Goal: Check status: Check status

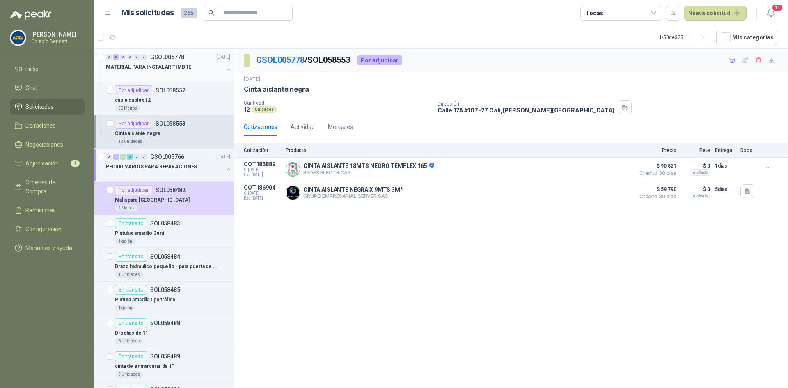
drag, startPoint x: 0, startPoint y: 0, endPoint x: 171, endPoint y: 59, distance: 181.0
click at [171, 59] on p "GSOL005778" at bounding box center [167, 57] width 34 height 6
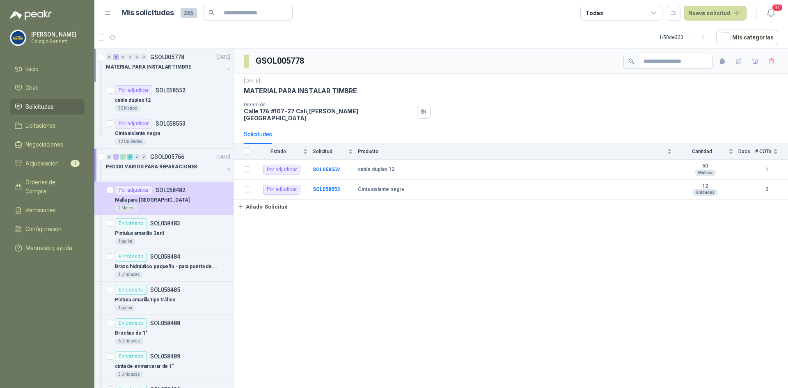
click at [225, 68] on button "button" at bounding box center [228, 69] width 7 height 7
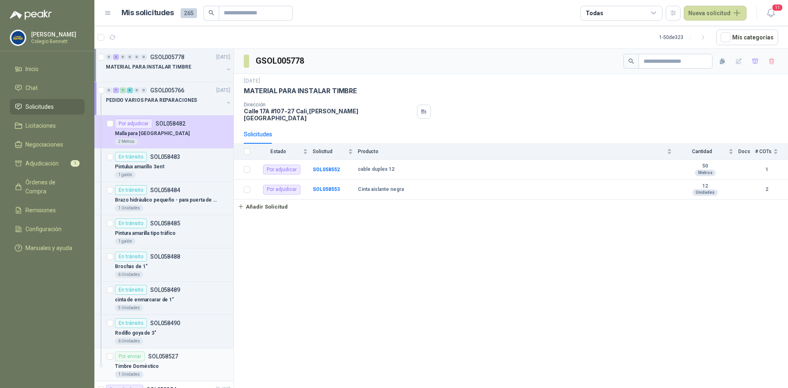
click at [184, 358] on div "Por enviar SOL058527" at bounding box center [172, 356] width 115 height 10
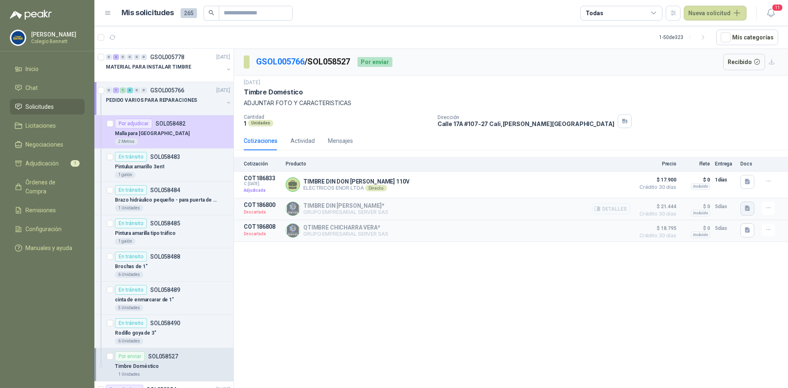
click at [746, 209] on icon "button" at bounding box center [747, 208] width 5 height 5
click at [745, 208] on icon "button" at bounding box center [747, 208] width 5 height 5
click at [749, 209] on icon "button" at bounding box center [747, 208] width 5 height 5
click at [740, 190] on button "image.png" at bounding box center [731, 190] width 36 height 9
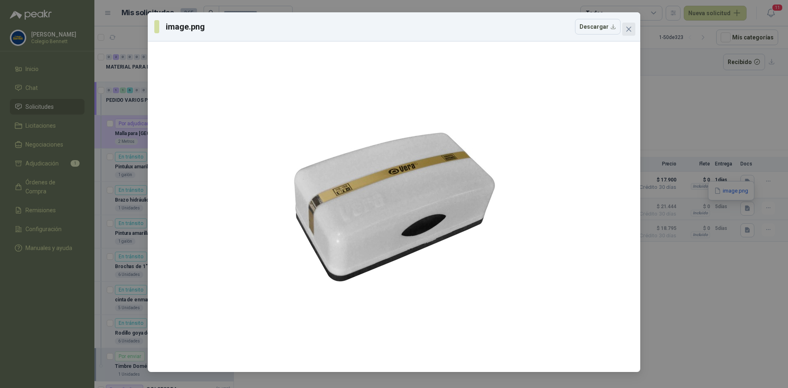
click at [627, 27] on icon "close" at bounding box center [628, 29] width 5 height 5
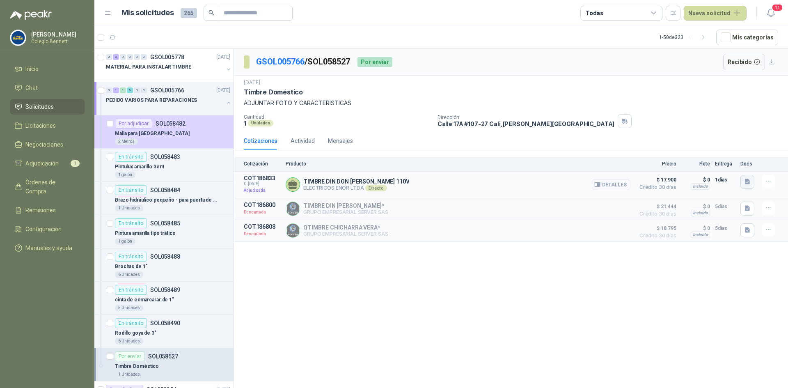
click at [750, 183] on icon "button" at bounding box center [747, 181] width 7 height 7
click at [727, 157] on button "WhatsApp Image [DATE] 5.01.28 PM.jpeg" at bounding box center [694, 155] width 108 height 9
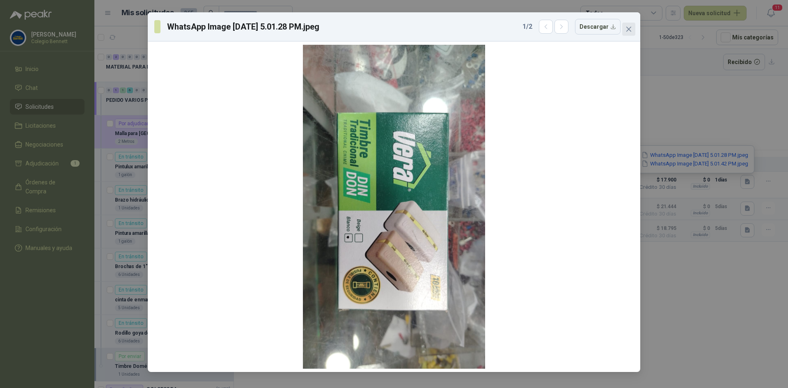
click at [631, 30] on icon "close" at bounding box center [628, 29] width 7 height 7
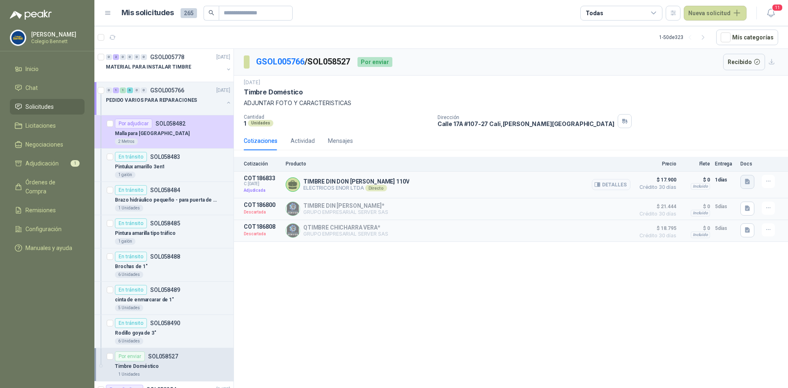
click at [746, 183] on icon "button" at bounding box center [747, 181] width 5 height 5
click at [705, 163] on button "WhatsApp Image [DATE] 5.01.42 PM.jpeg" at bounding box center [694, 163] width 108 height 9
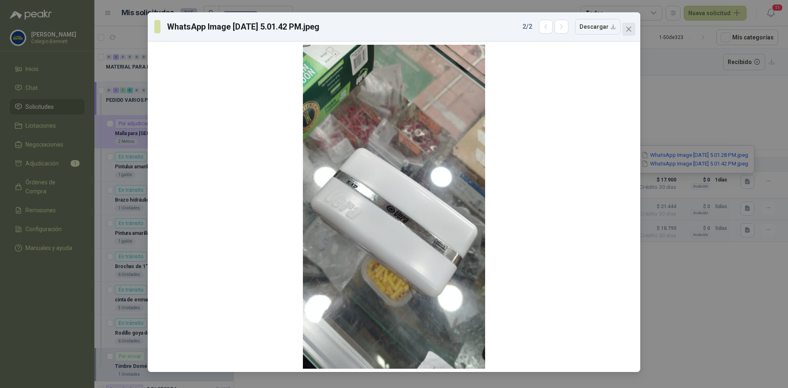
click at [629, 26] on icon "close" at bounding box center [628, 29] width 7 height 7
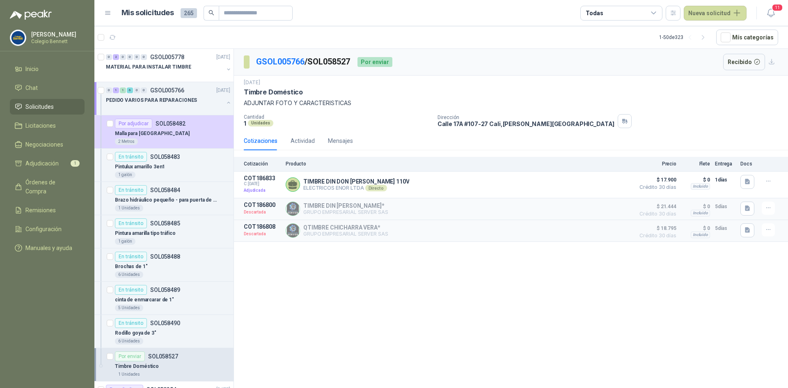
click at [454, 324] on div "GSOL005766 / SOL058527 Por enviar Recibido [DATE] Timbre Doméstico ADJUNTAR FOT…" at bounding box center [511, 220] width 554 height 342
